Goal: Task Accomplishment & Management: Manage account settings

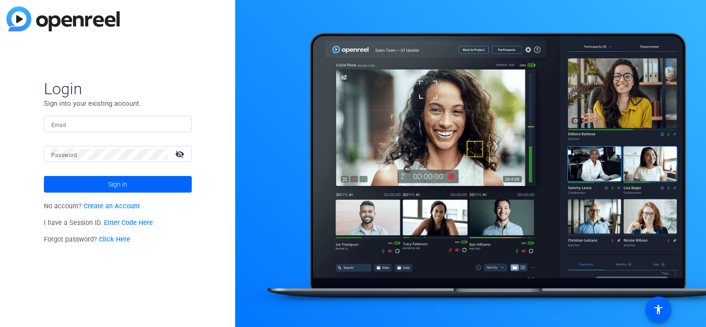
click at [159, 123] on input "Email" at bounding box center [117, 124] width 133 height 11
type input "[PERSON_NAME][EMAIL_ADDRESS][DOMAIN_NAME]"
click at [134, 128] on input "Email" at bounding box center [117, 124] width 133 height 11
type input "[PERSON_NAME][EMAIL_ADDRESS][DOMAIN_NAME]"
